Goal: Feedback & Contribution: Submit feedback/report problem

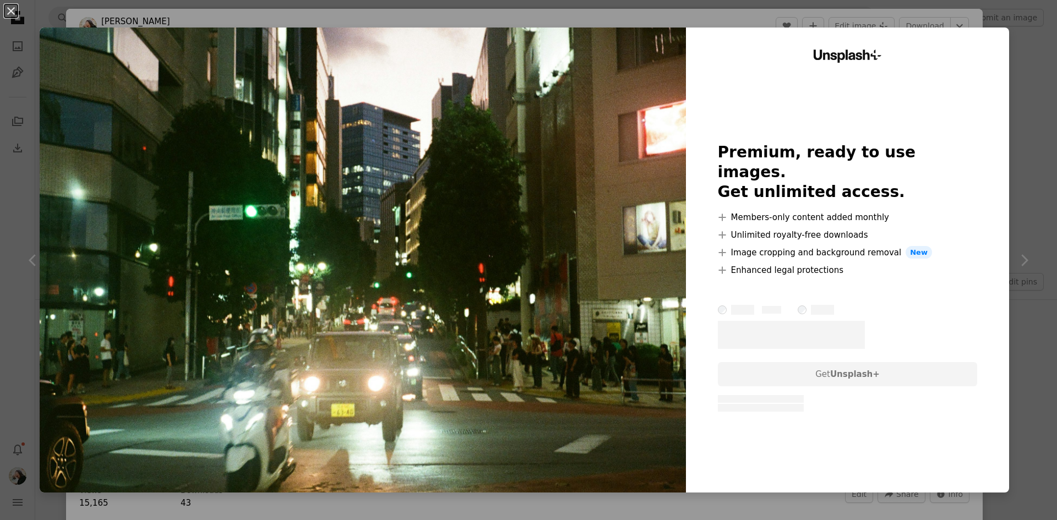
scroll to position [606, 0]
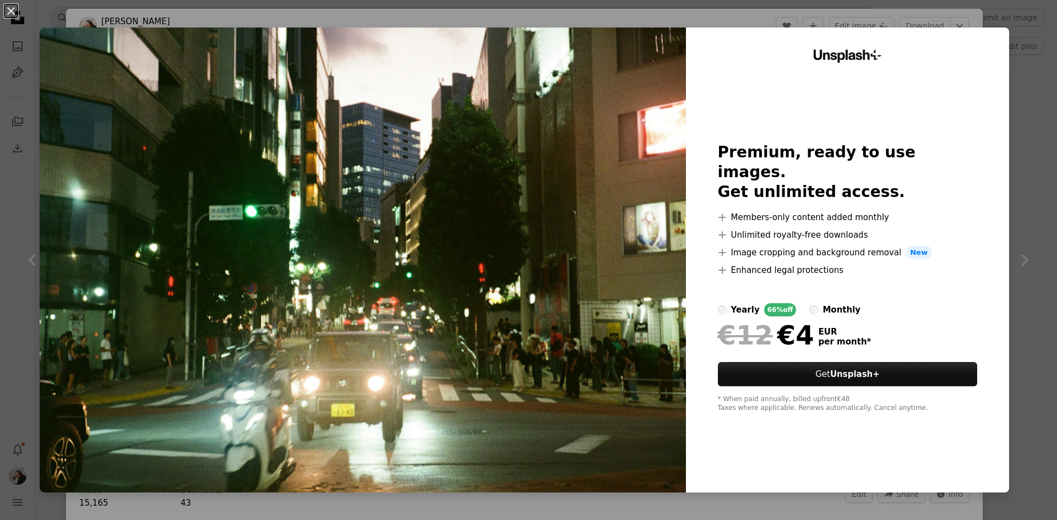
click at [985, 51] on div "Unsplash+ Premium, ready to use images. Get unlimited access. A plus sign Membe…" at bounding box center [847, 260] width 323 height 465
click at [728, 19] on div "An X shape Unsplash+ Premium, ready to use images. Get unlimited access. A plus…" at bounding box center [528, 260] width 1057 height 520
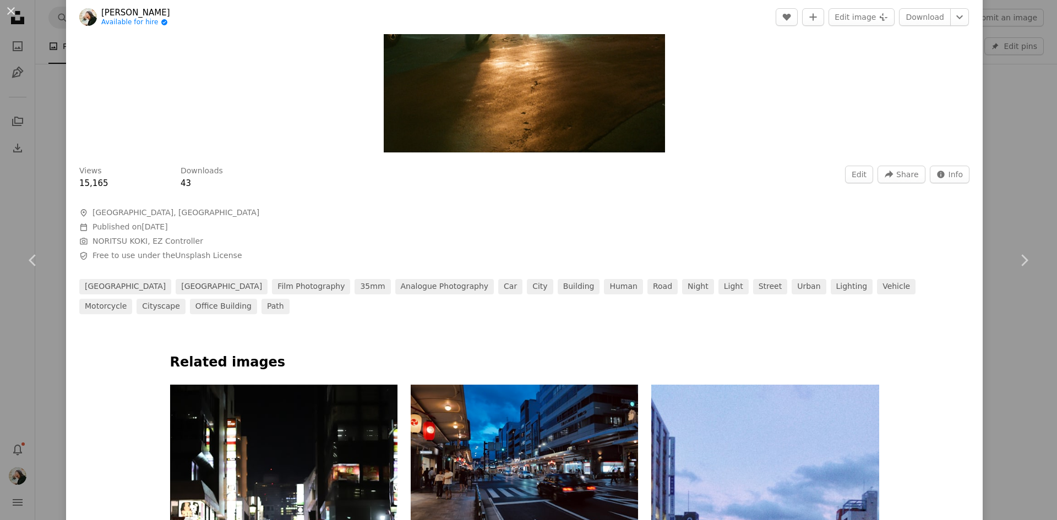
scroll to position [330, 0]
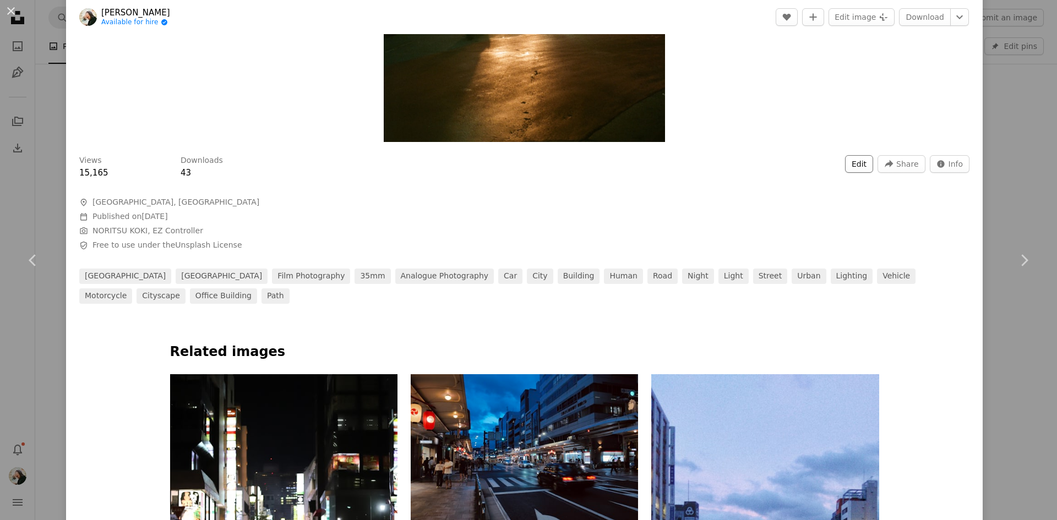
click at [854, 170] on button "Edit" at bounding box center [859, 164] width 28 height 18
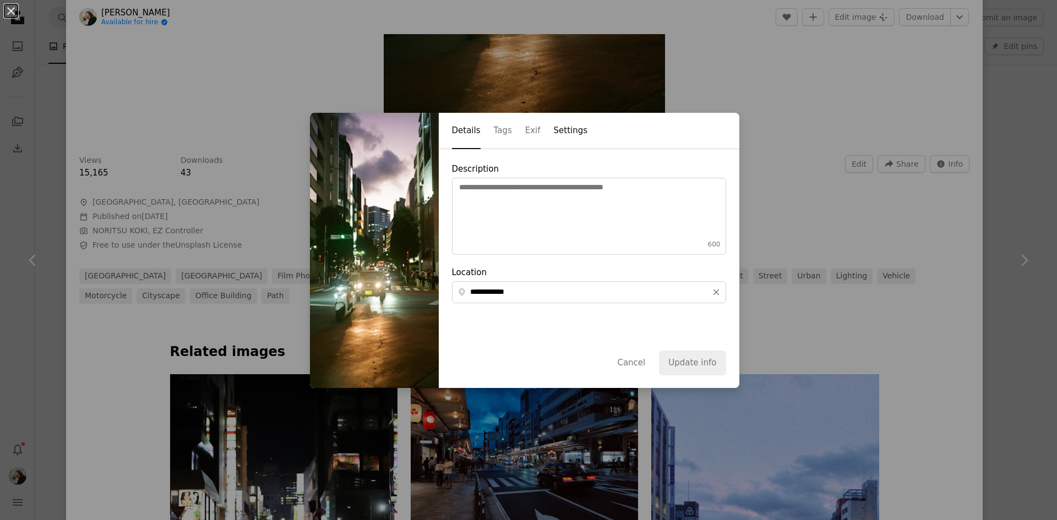
click at [560, 129] on button "Settings" at bounding box center [571, 131] width 34 height 36
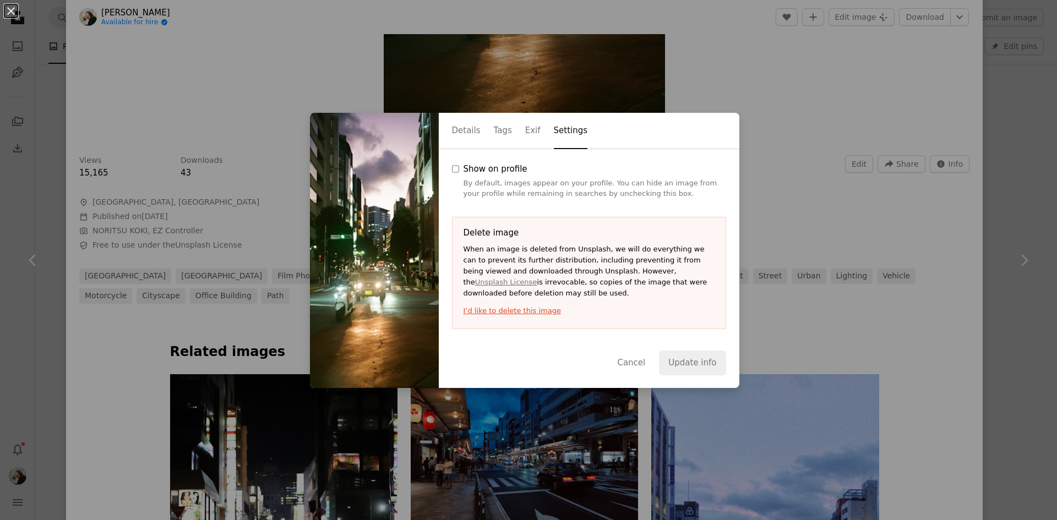
click at [508, 314] on button "I’d like to delete this image" at bounding box center [589, 311] width 251 height 11
